Goal: Task Accomplishment & Management: Manage account settings

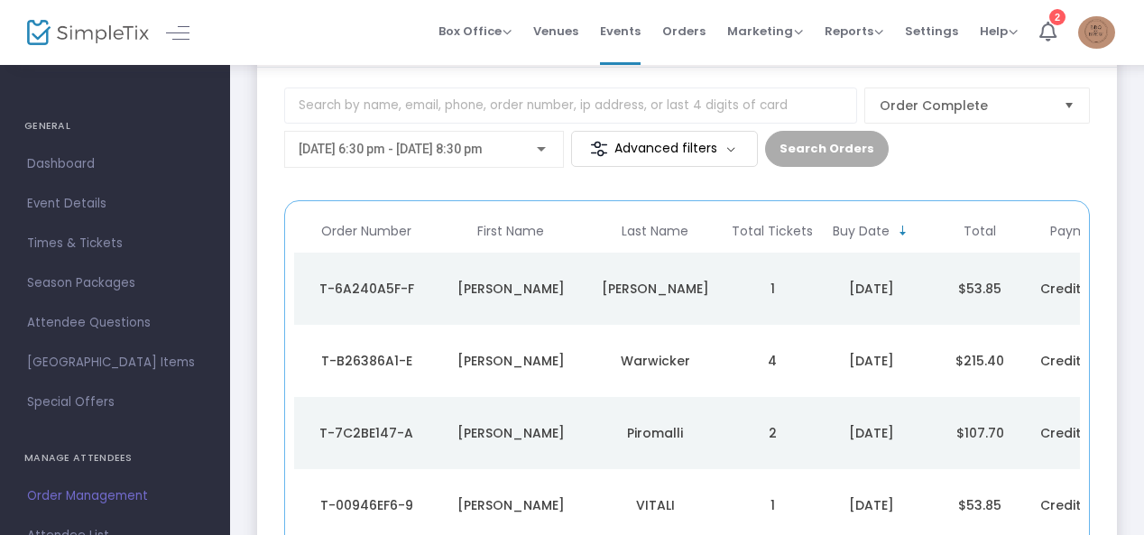
scroll to position [125, 0]
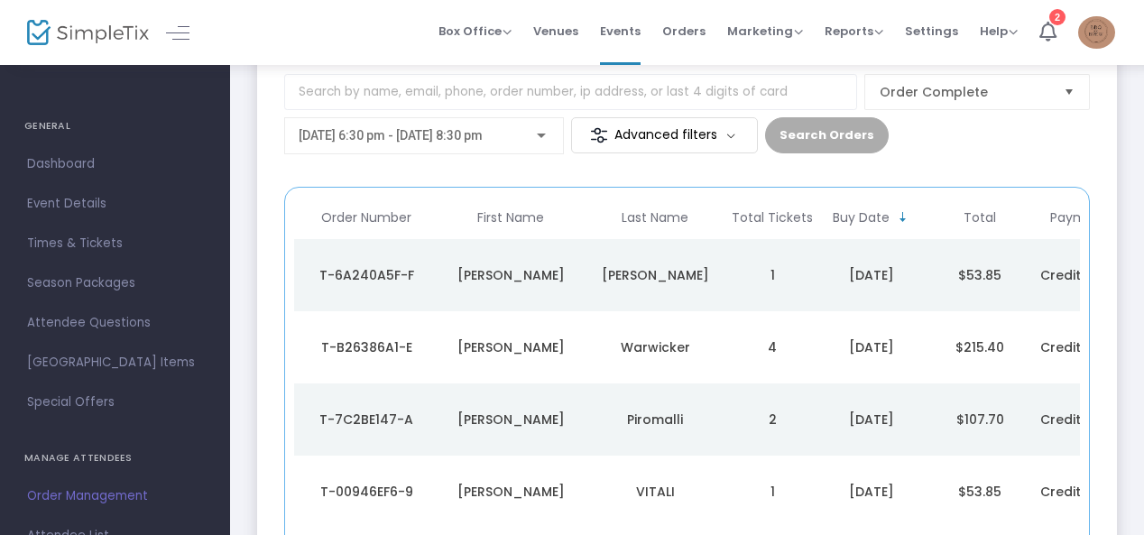
click at [544, 133] on div at bounding box center [541, 135] width 9 height 5
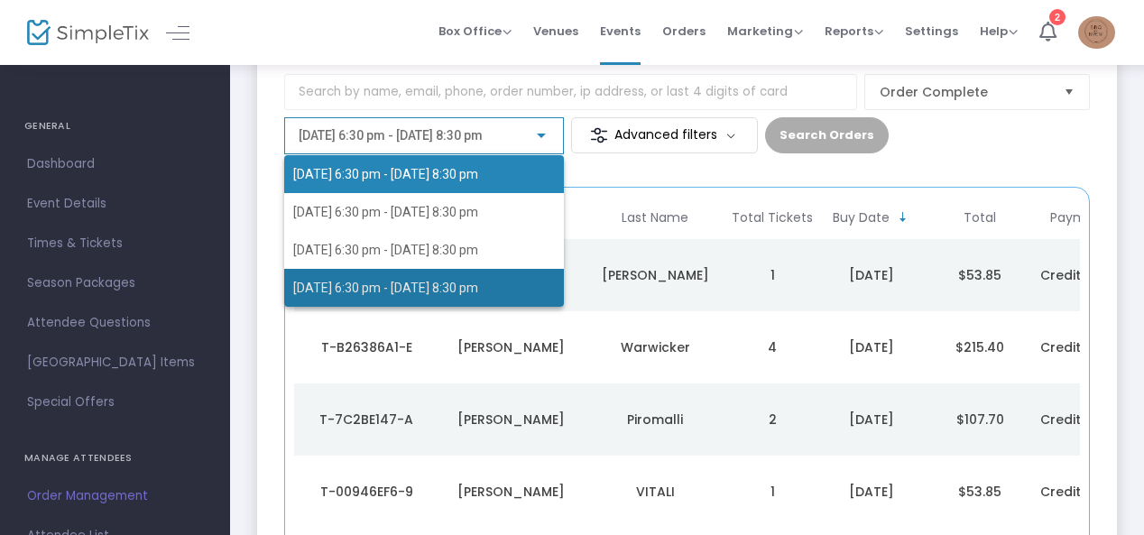
click at [407, 290] on span "[DATE] 6:30 pm - [DATE] 8:30 pm" at bounding box center [385, 287] width 185 height 14
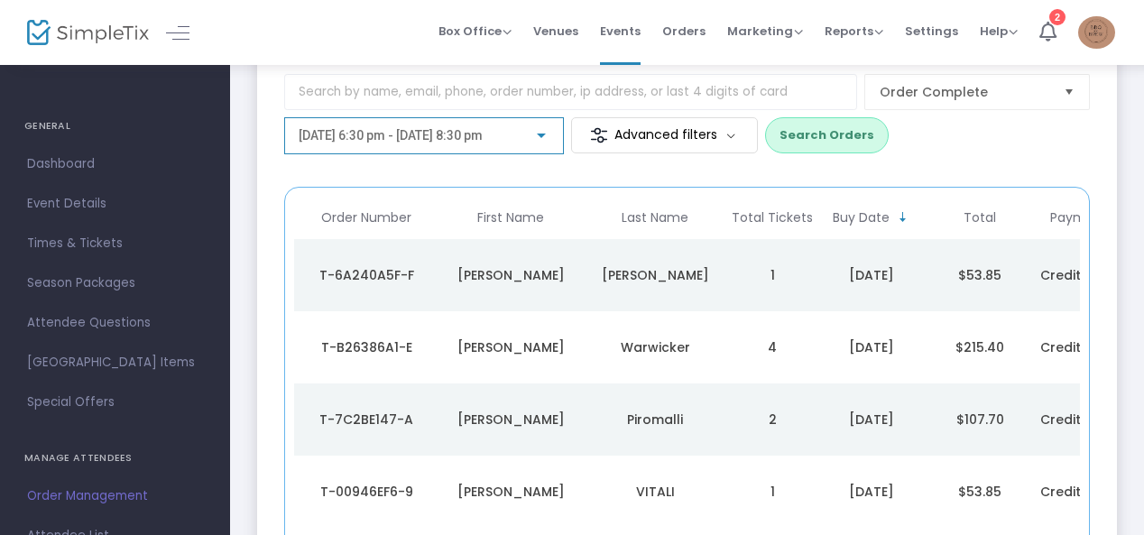
click at [824, 133] on button "Search Orders" at bounding box center [827, 135] width 124 height 36
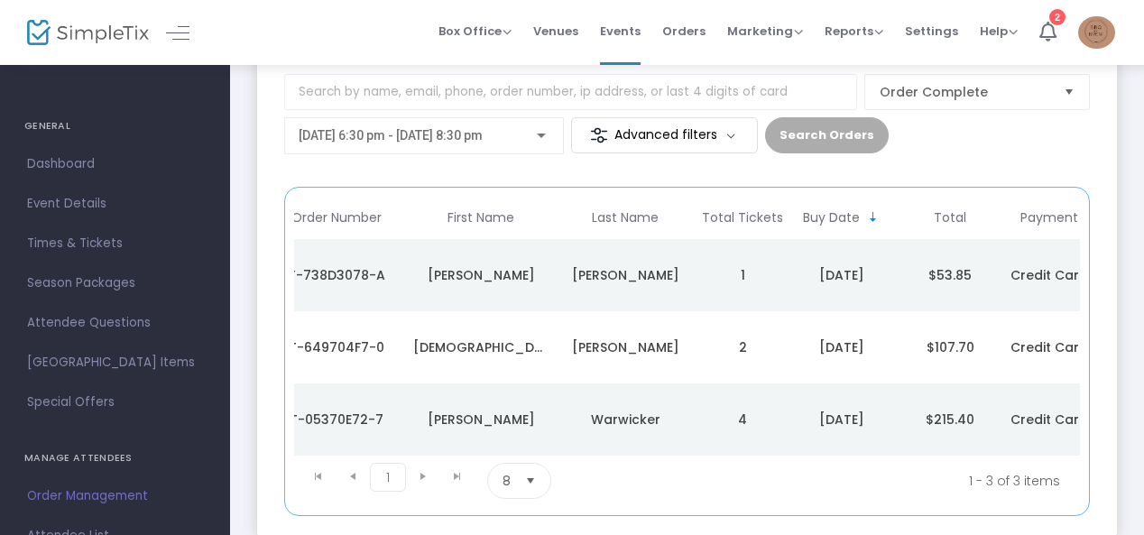
scroll to position [0, 0]
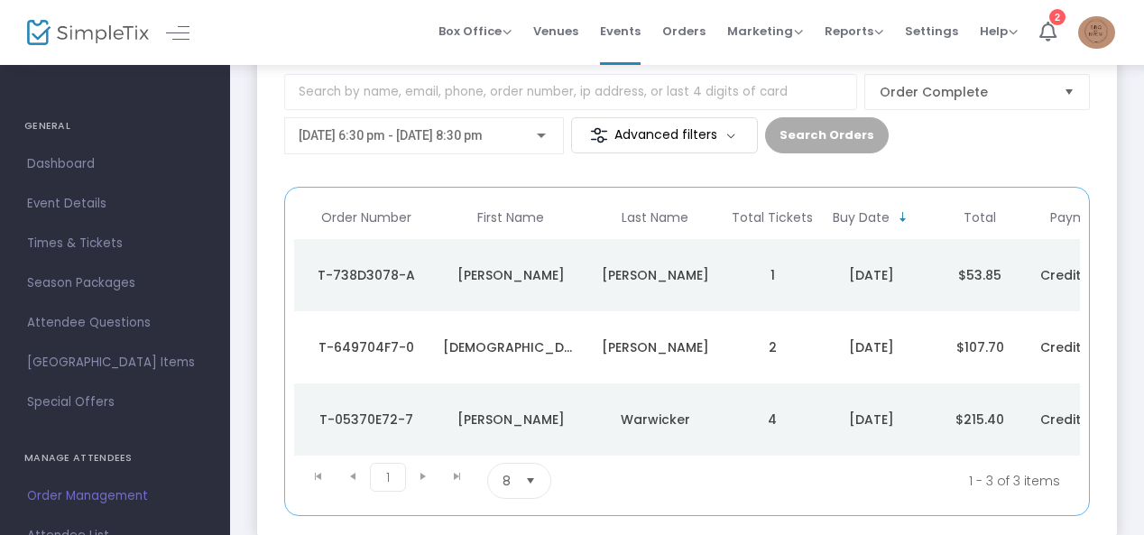
click at [870, 274] on div "[DATE]" at bounding box center [871, 275] width 99 height 18
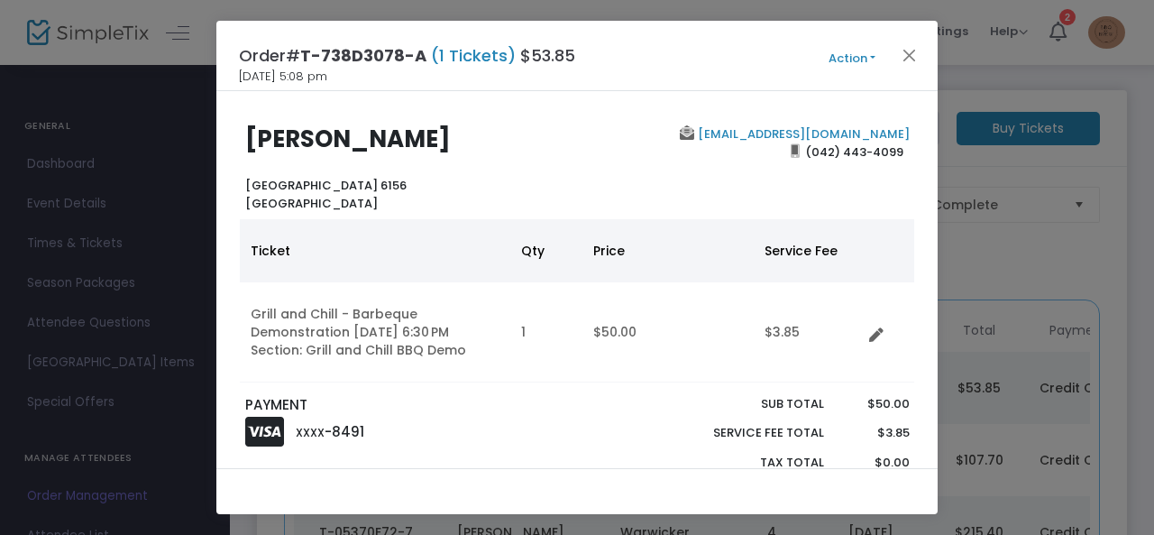
drag, startPoint x: 926, startPoint y: 187, endPoint x: 928, endPoint y: 201, distance: 14.5
click at [928, 201] on div "[PERSON_NAME] [GEOGRAPHIC_DATA] 6156 [GEOGRAPHIC_DATA] [EMAIL_ADDRESS][DOMAIN_N…" at bounding box center [577, 279] width 722 height 377
click at [909, 52] on button "Close" at bounding box center [909, 54] width 23 height 23
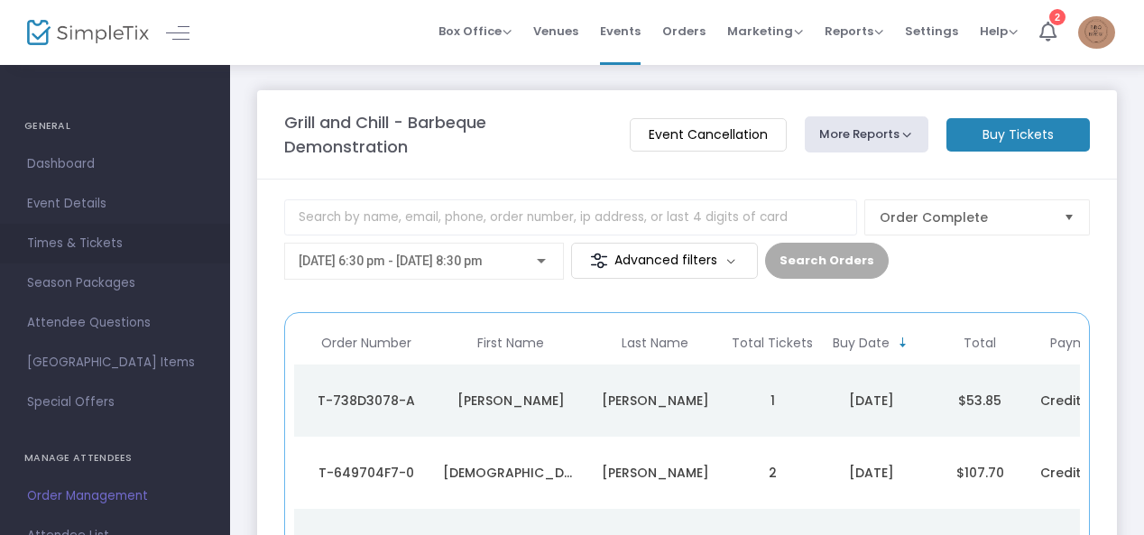
click at [76, 248] on span "Times & Tickets" at bounding box center [115, 243] width 176 height 23
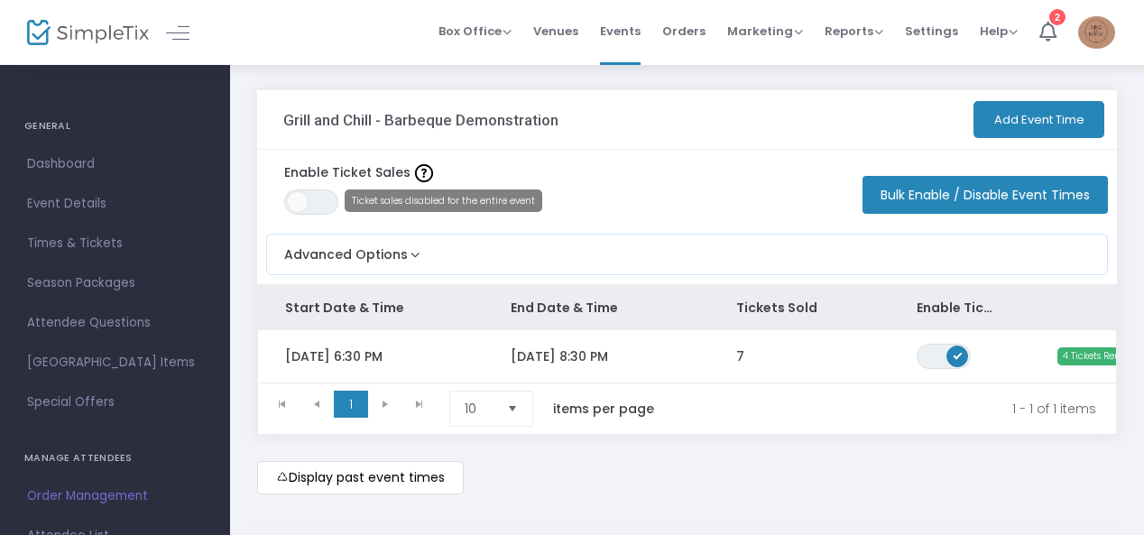
scroll to position [87, 0]
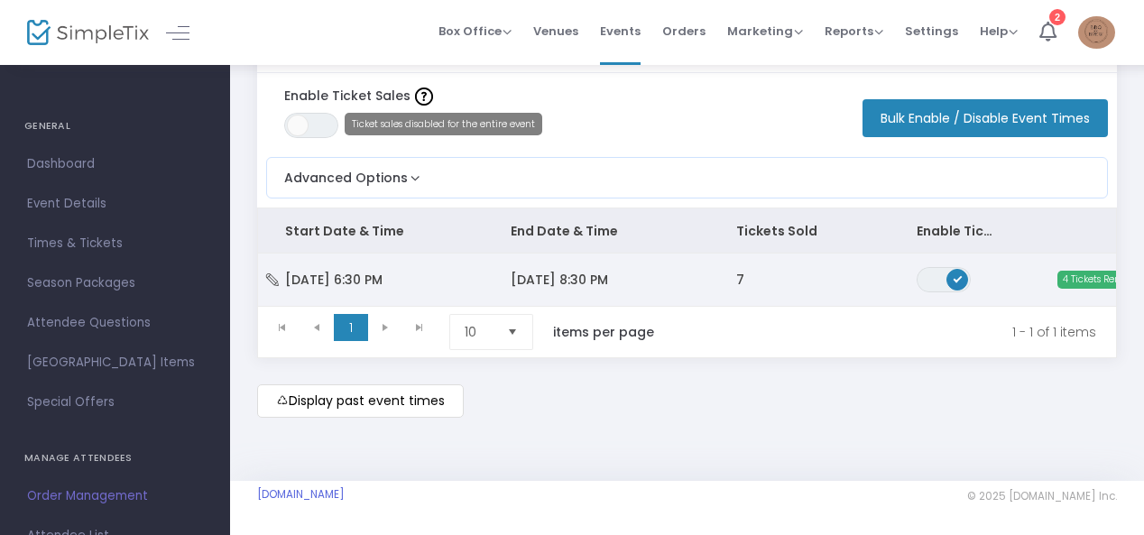
click at [547, 272] on span "[DATE] 8:30 PM" at bounding box center [558, 280] width 97 height 18
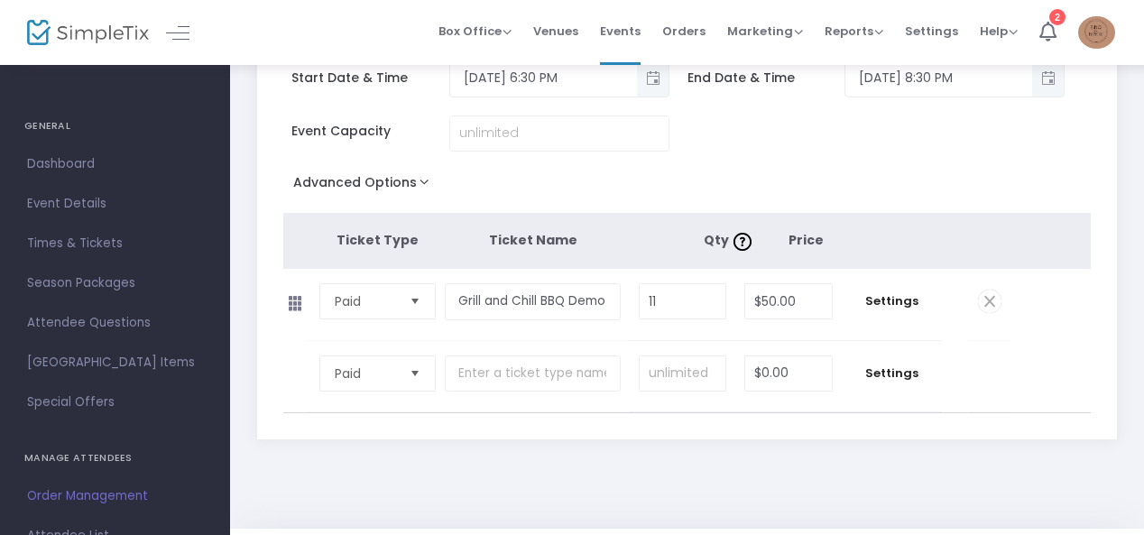
scroll to position [124, 0]
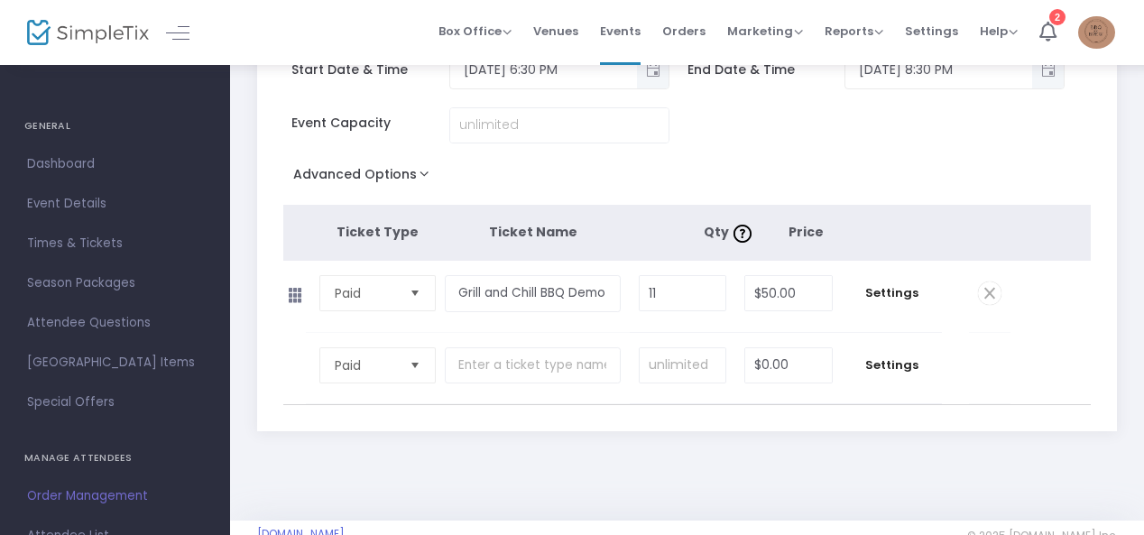
click at [628, 196] on div "Start Date & Time [DATE] 6:30 PM End Date & Time [DATE] 8:30 PM Event Capacity …" at bounding box center [687, 228] width 860 height 406
click at [670, 293] on input "11" at bounding box center [682, 293] width 86 height 34
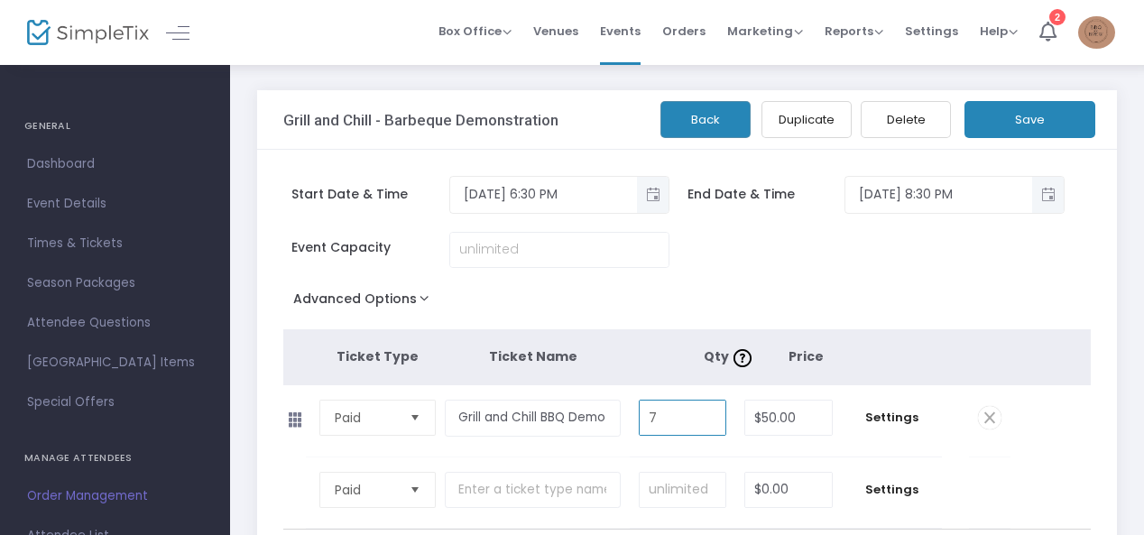
type input "7"
click at [1025, 117] on button "Save" at bounding box center [1029, 119] width 131 height 37
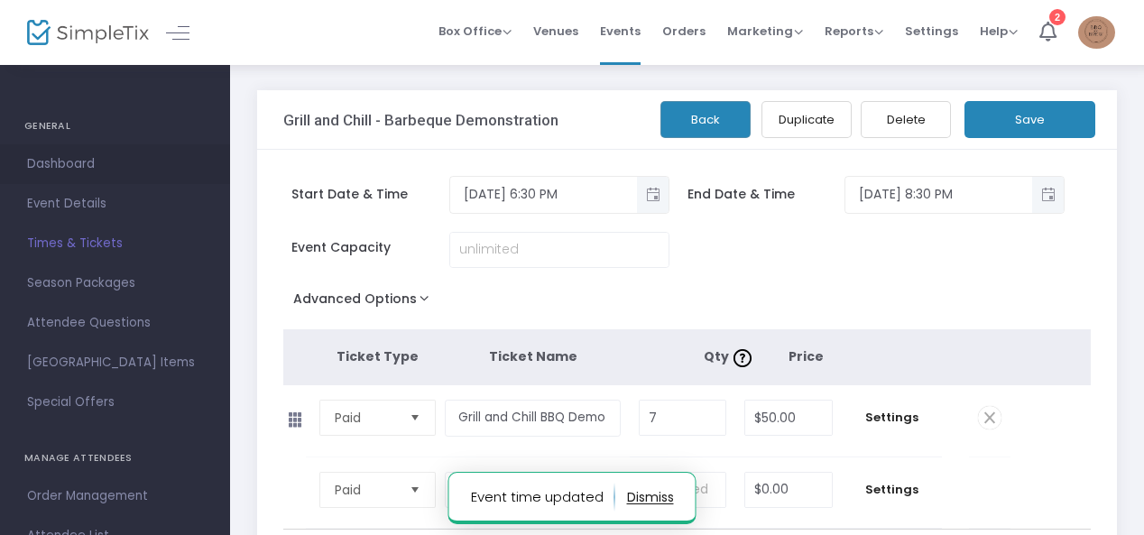
click at [86, 163] on span "Dashboard" at bounding box center [115, 163] width 176 height 23
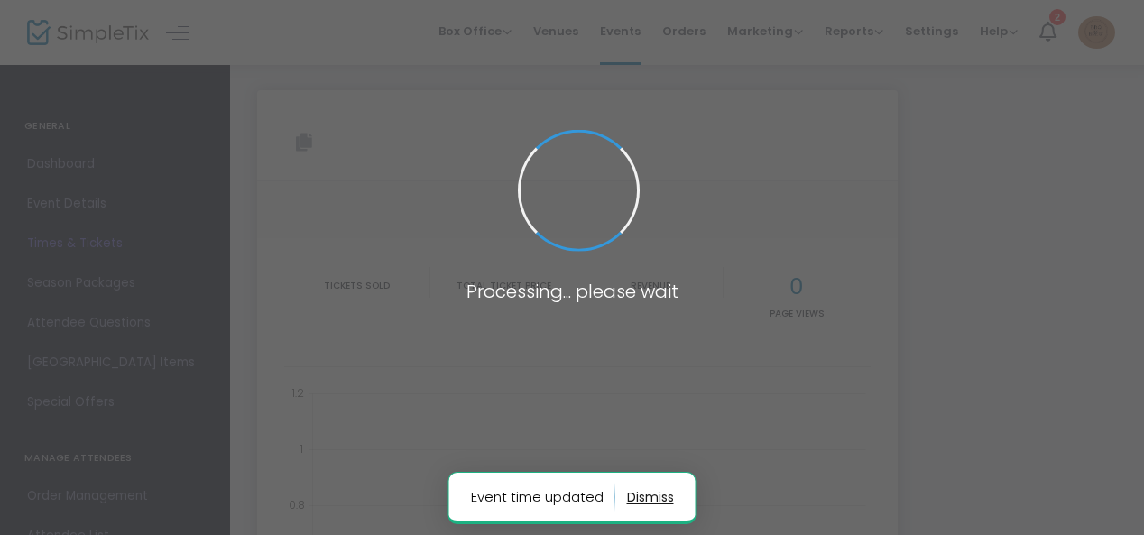
type input "[URL][DOMAIN_NAME]"
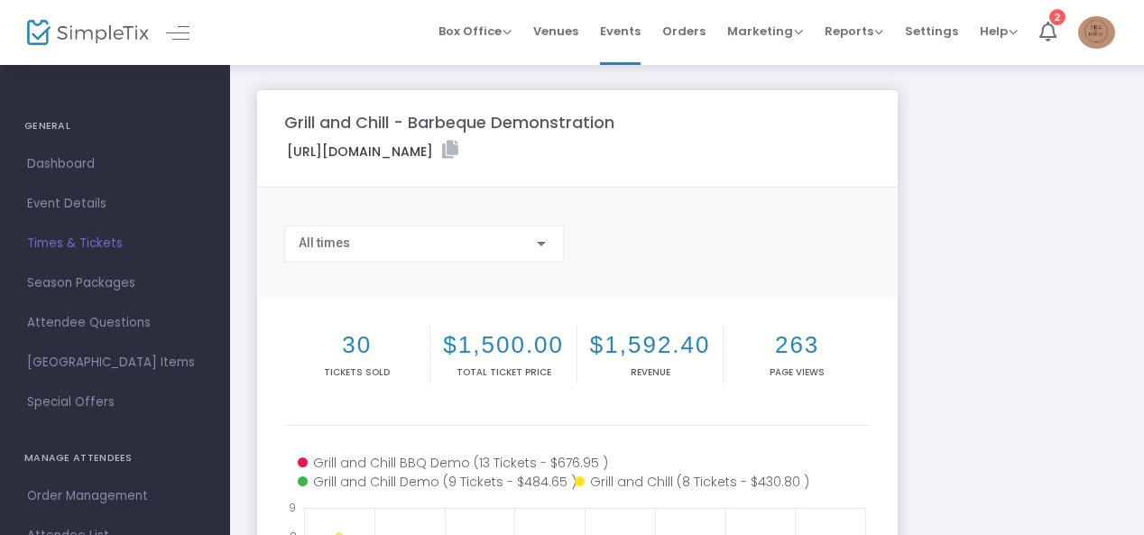
click at [458, 156] on label "[URL][DOMAIN_NAME]" at bounding box center [372, 151] width 171 height 21
click at [458, 144] on icon at bounding box center [450, 150] width 16 height 18
